Goal: Information Seeking & Learning: Learn about a topic

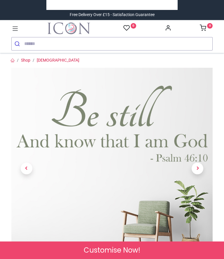
click at [202, 168] on span "Next" at bounding box center [198, 168] width 12 height 12
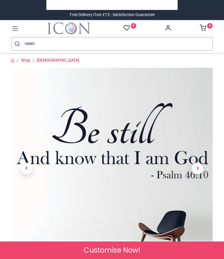
click at [27, 169] on span "Previous" at bounding box center [27, 168] width 12 height 12
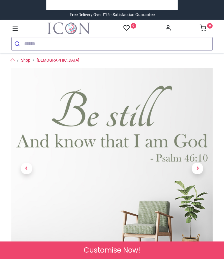
click at [29, 169] on span "Previous" at bounding box center [27, 168] width 12 height 12
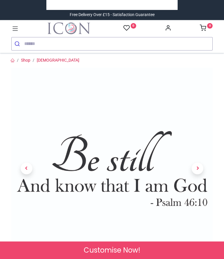
click at [27, 168] on span "Previous" at bounding box center [27, 168] width 12 height 12
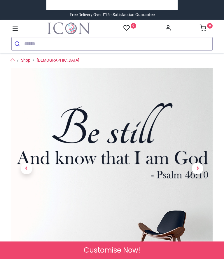
click at [31, 167] on span "Previous" at bounding box center [27, 168] width 12 height 12
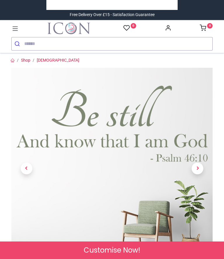
click at [207, 170] on link at bounding box center [198, 168] width 30 height 141
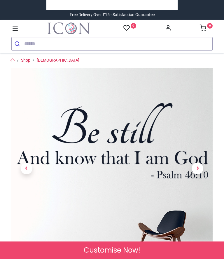
click at [204, 168] on link at bounding box center [198, 168] width 30 height 141
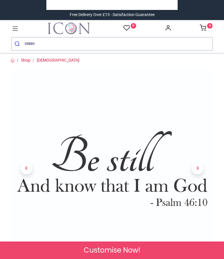
click at [204, 165] on link at bounding box center [198, 168] width 30 height 141
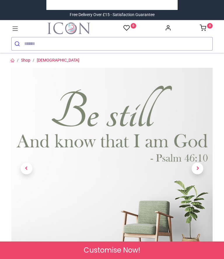
click at [203, 166] on span "Next" at bounding box center [198, 168] width 12 height 12
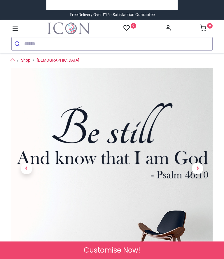
click at [203, 166] on link at bounding box center [198, 168] width 30 height 141
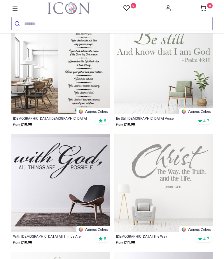
scroll to position [346, 0]
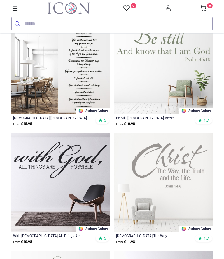
click at [181, 200] on img at bounding box center [163, 182] width 98 height 98
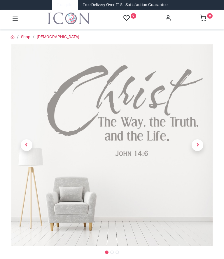
click at [198, 147] on link at bounding box center [198, 145] width 30 height 141
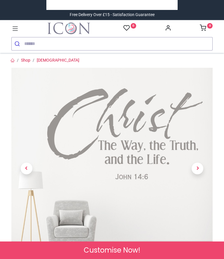
click at [198, 173] on span "Next" at bounding box center [198, 168] width 12 height 12
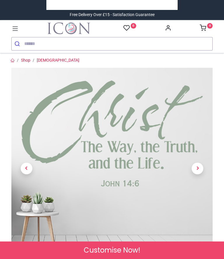
click at [199, 170] on span "Next" at bounding box center [198, 168] width 12 height 12
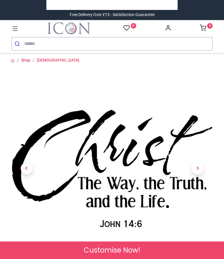
click at [199, 171] on span "Next" at bounding box center [198, 168] width 12 height 12
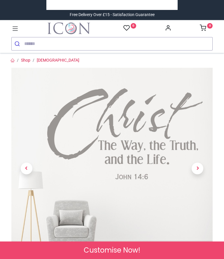
click at [169, 216] on img at bounding box center [111, 168] width 201 height 201
